Goal: Information Seeking & Learning: Stay updated

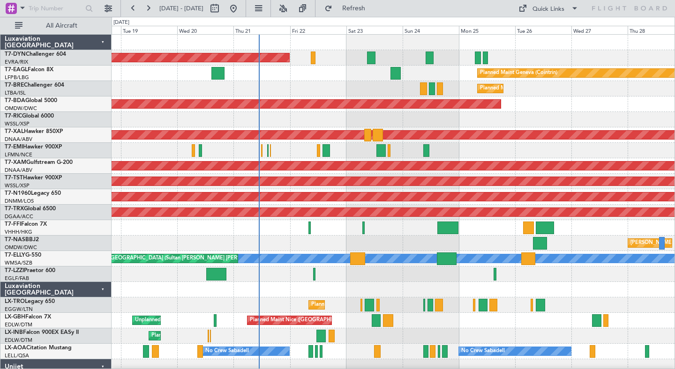
click at [301, 126] on div "Unplanned Maint [GEOGRAPHIC_DATA] (Seletar)" at bounding box center [393, 119] width 563 height 15
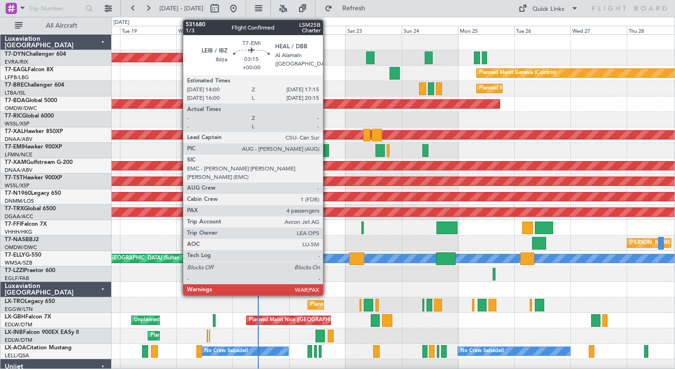
click at [327, 151] on div at bounding box center [325, 150] width 8 height 13
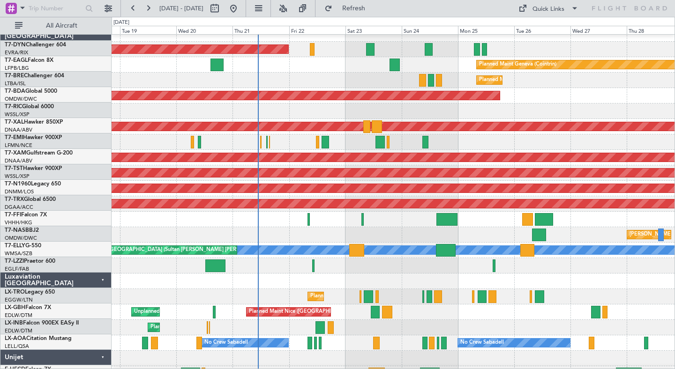
scroll to position [10, 0]
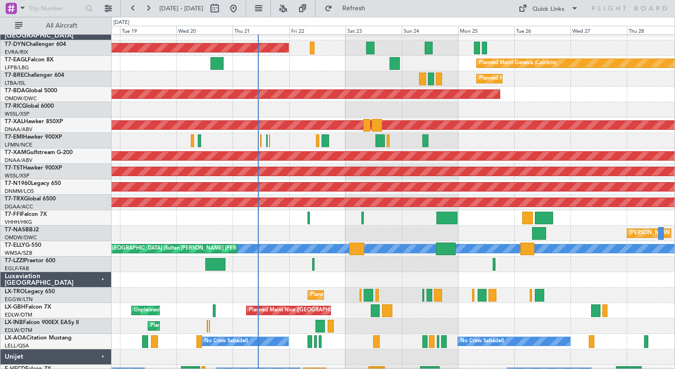
click at [271, 276] on div at bounding box center [393, 279] width 563 height 15
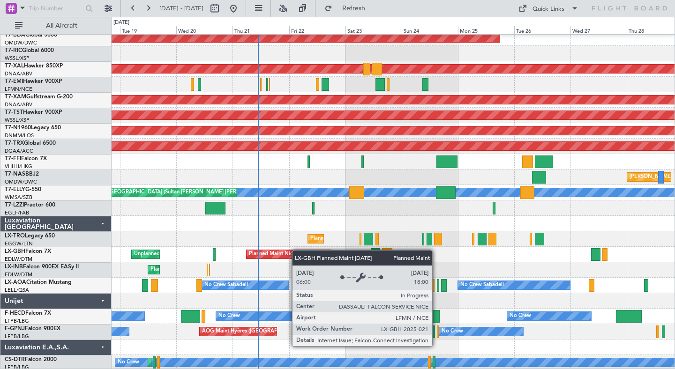
scroll to position [66, 0]
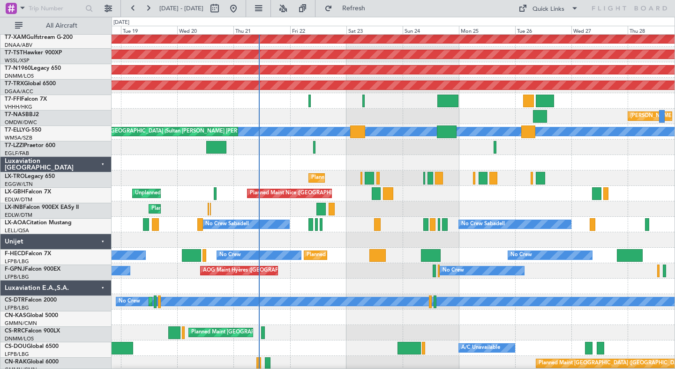
click at [339, 188] on div "Planned Maint Nice ([GEOGRAPHIC_DATA]) Unplanned Maint [GEOGRAPHIC_DATA] ([GEOG…" at bounding box center [393, 193] width 563 height 15
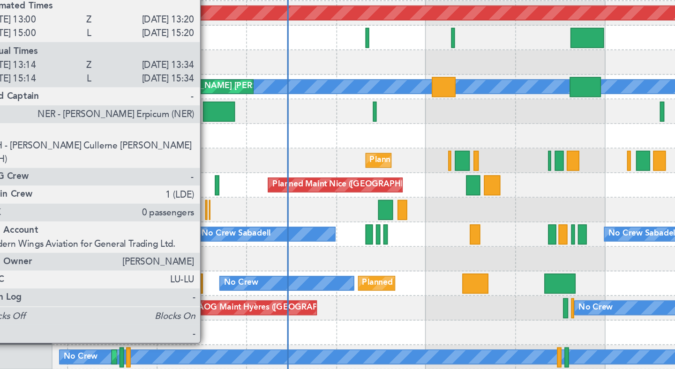
click at [209, 209] on div at bounding box center [208, 209] width 1 height 13
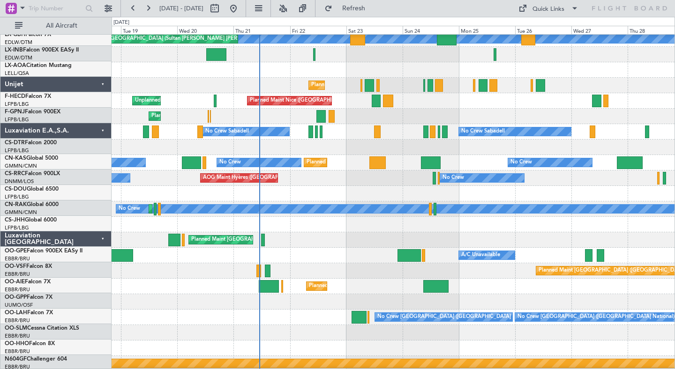
click at [157, 232] on div "Planned Maint [GEOGRAPHIC_DATA] ([GEOGRAPHIC_DATA])" at bounding box center [393, 239] width 563 height 15
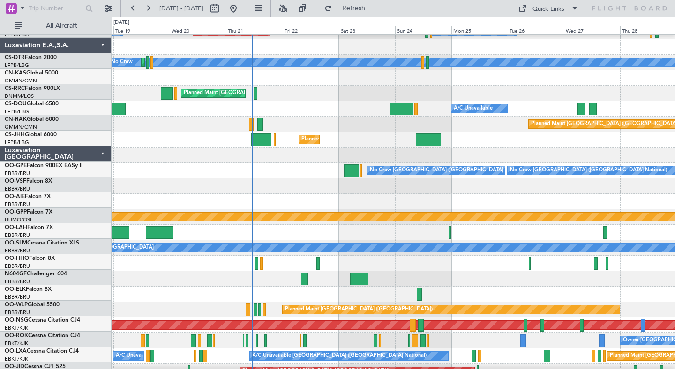
scroll to position [365, 0]
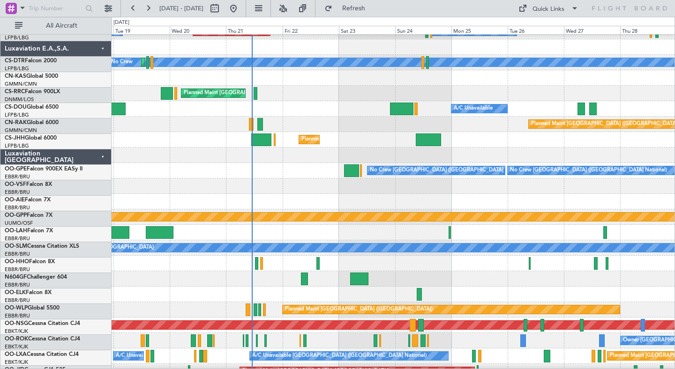
click at [173, 166] on div "Planned Maint [GEOGRAPHIC_DATA] ([GEOGRAPHIC_DATA] National) No Crew [GEOGRAPHI…" at bounding box center [393, 170] width 563 height 15
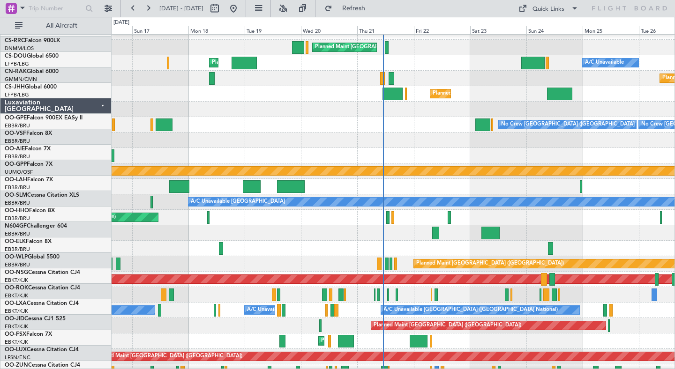
scroll to position [416, 0]
click at [431, 136] on div at bounding box center [393, 140] width 563 height 15
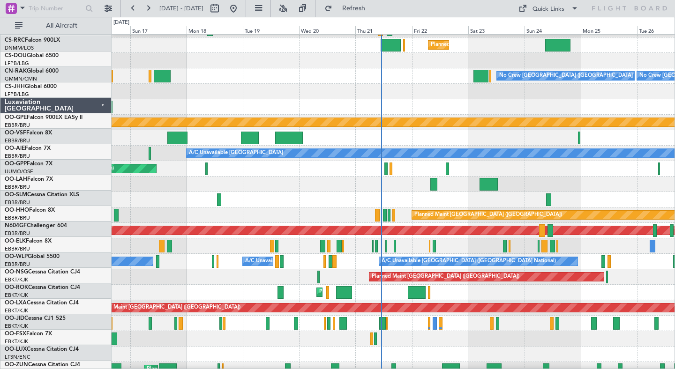
scroll to position [506, 0]
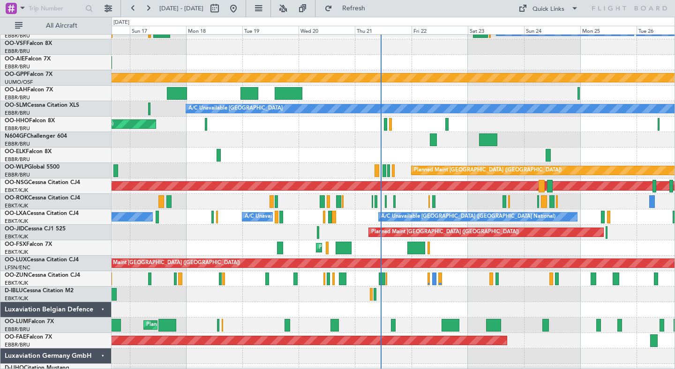
click at [292, 146] on div at bounding box center [393, 139] width 563 height 15
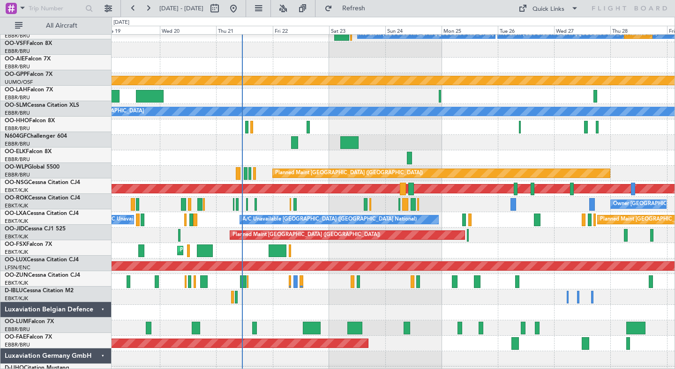
scroll to position [495, 0]
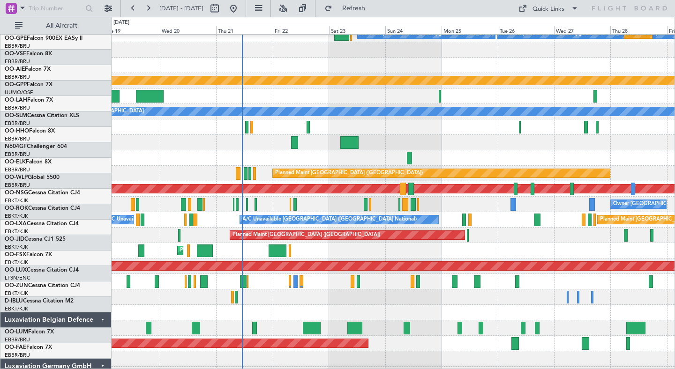
click at [463, 104] on div at bounding box center [393, 96] width 563 height 15
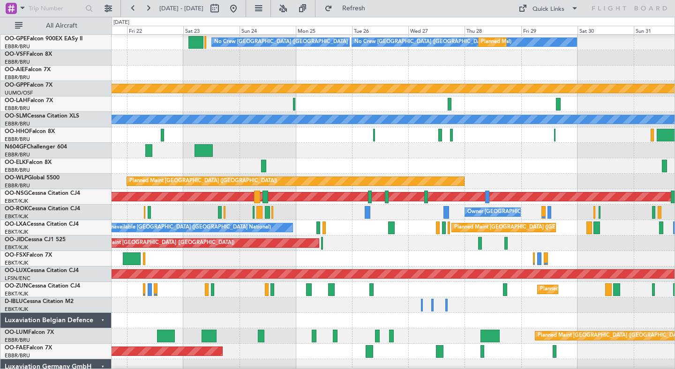
scroll to position [494, 0]
click at [387, 105] on div "Planned Maint [PERSON_NAME]-[GEOGRAPHIC_DATA][PERSON_NAME] ([GEOGRAPHIC_DATA][P…" at bounding box center [393, 104] width 563 height 15
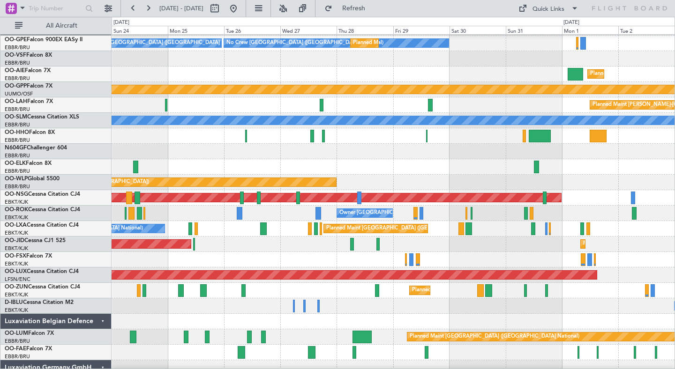
click at [349, 113] on div "Planned Maint [PERSON_NAME]-[GEOGRAPHIC_DATA][PERSON_NAME] ([GEOGRAPHIC_DATA][P…" at bounding box center [393, 104] width 563 height 15
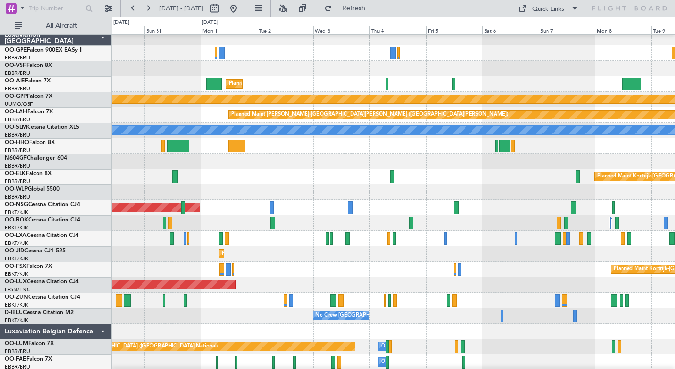
scroll to position [483, 0]
click at [260, 169] on div at bounding box center [393, 161] width 563 height 15
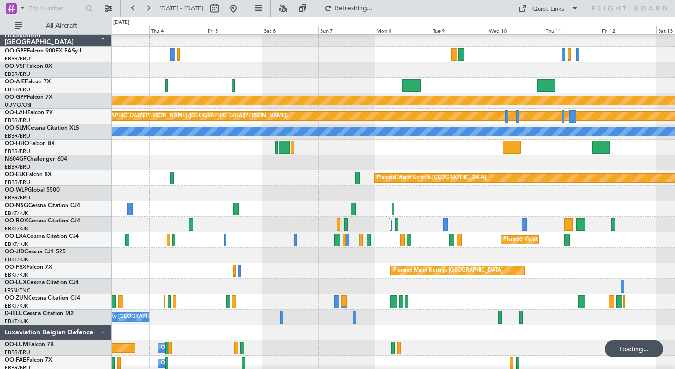
scroll to position [477, 0]
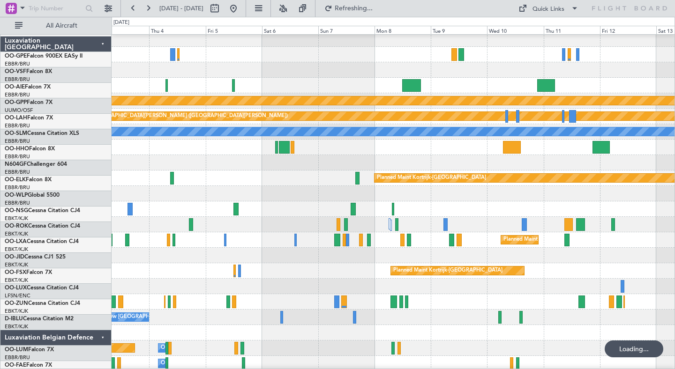
click at [296, 163] on div at bounding box center [393, 162] width 563 height 15
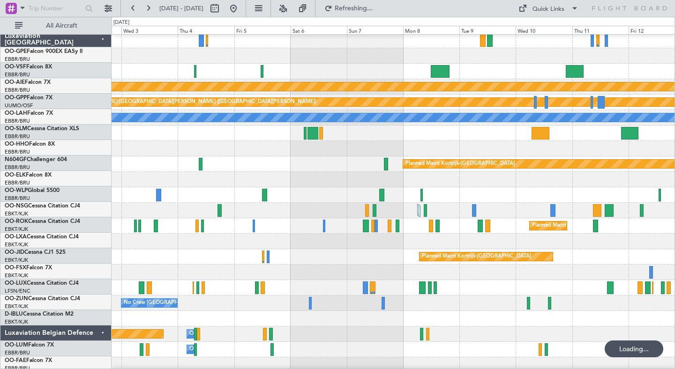
click at [630, 172] on div "Planned Maint Kortrijk-[GEOGRAPHIC_DATA]" at bounding box center [393, 164] width 563 height 15
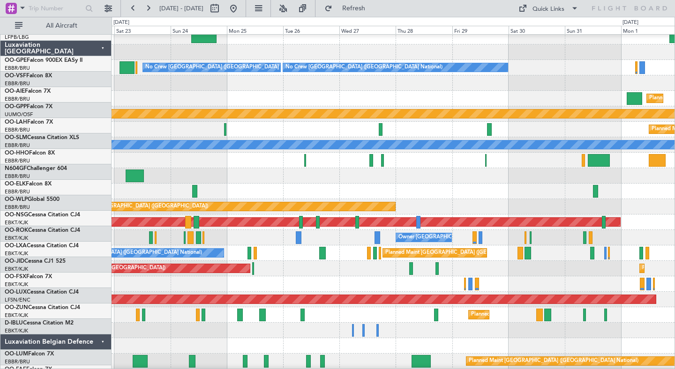
click at [624, 177] on div at bounding box center [393, 175] width 563 height 15
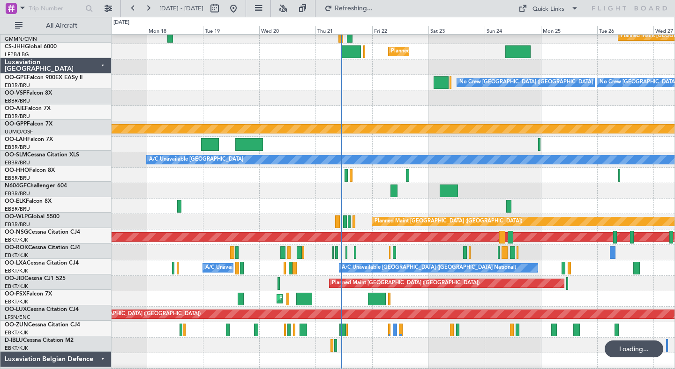
scroll to position [454, 0]
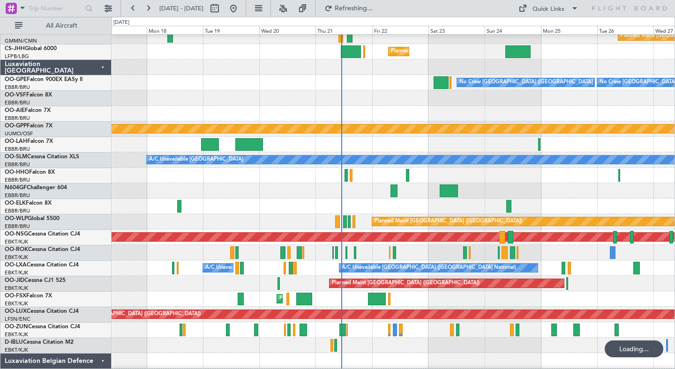
click at [622, 192] on div at bounding box center [393, 190] width 563 height 15
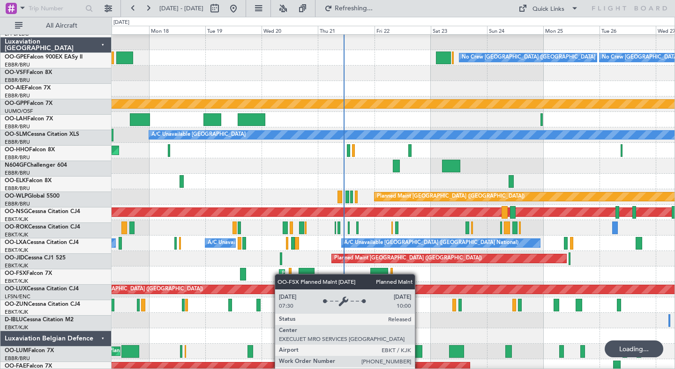
scroll to position [482, 0]
